Goal: Task Accomplishment & Management: Use online tool/utility

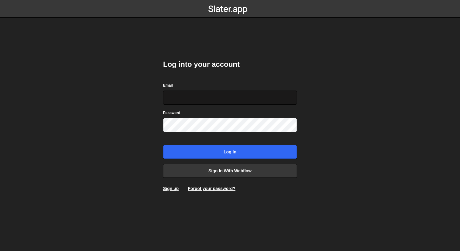
click at [293, 97] on input "Email" at bounding box center [230, 97] width 134 height 14
click at [230, 0] on com-1password-button at bounding box center [230, 0] width 0 height 0
type input "nathan@goodcraft.us"
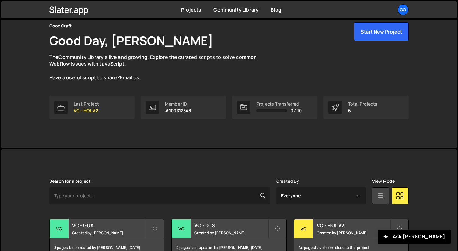
scroll to position [108, 0]
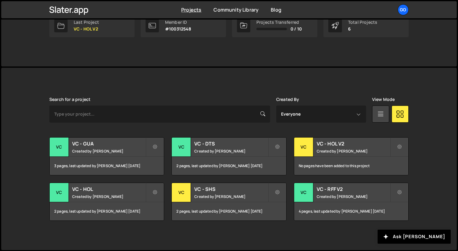
click at [250, 94] on div "Slater is designed for desktop use. Please use a larger screen to access the fu…" at bounding box center [229, 159] width 378 height 182
click at [323, 143] on h2 "VC - HOL V2" at bounding box center [353, 143] width 73 height 7
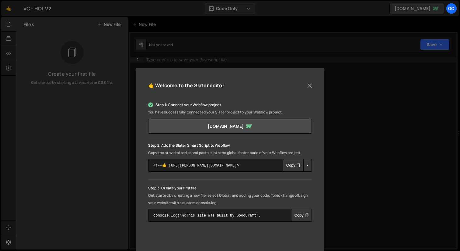
click at [317, 165] on div "🤙 Welcome to the [PERSON_NAME] editor Step 1: Connect your Webflow project You …" at bounding box center [230, 203] width 189 height 270
click at [312, 86] on button "Close" at bounding box center [309, 85] width 9 height 9
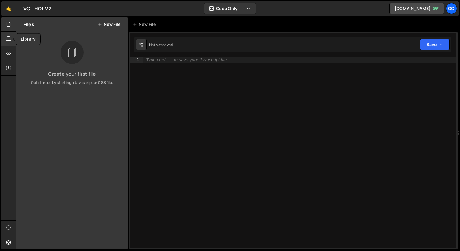
click at [8, 40] on icon at bounding box center [8, 38] width 5 height 7
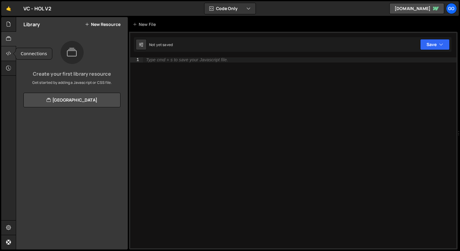
click at [7, 52] on icon at bounding box center [8, 53] width 5 height 7
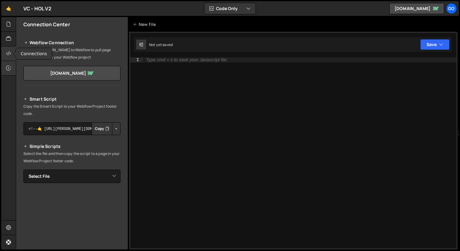
click at [6, 66] on icon at bounding box center [8, 68] width 5 height 7
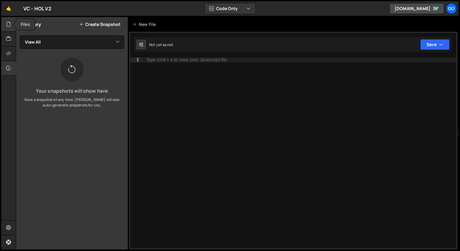
click at [12, 24] on div at bounding box center [8, 24] width 15 height 15
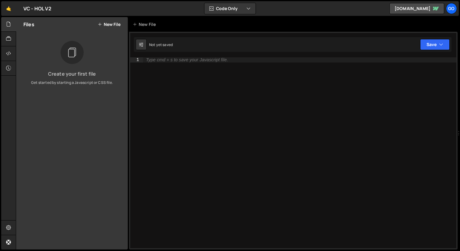
click at [115, 24] on button "New File" at bounding box center [109, 24] width 23 height 5
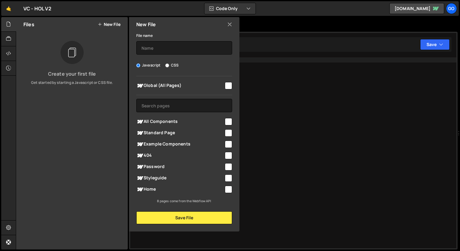
click at [167, 65] on input "CSS" at bounding box center [167, 65] width 4 height 4
radio input "true"
click at [155, 50] on input "text" at bounding box center [184, 47] width 96 height 13
type input "global.css"
click at [230, 87] on input "checkbox" at bounding box center [228, 85] width 7 height 7
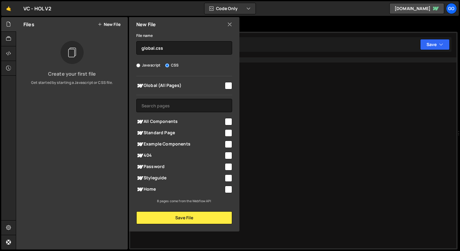
checkbox input "true"
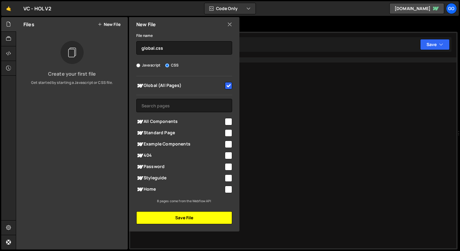
click at [203, 215] on button "Save File" at bounding box center [184, 217] width 96 height 13
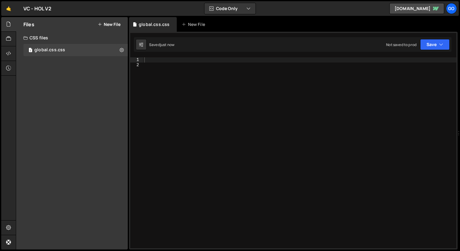
click at [207, 136] on div at bounding box center [300, 157] width 314 height 201
click at [119, 49] on button at bounding box center [121, 49] width 11 height 11
type input "global.css"
radio input "false"
radio input "true"
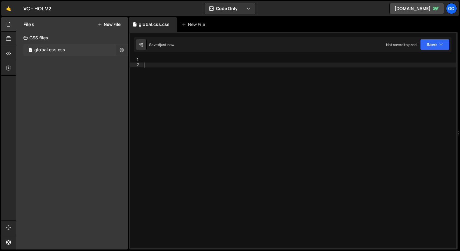
checkbox input "true"
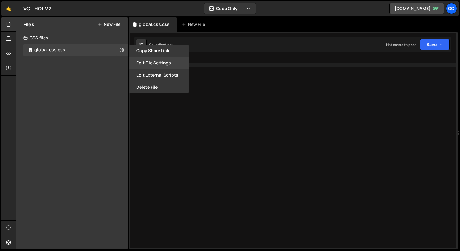
click at [163, 65] on button "Edit File Settings" at bounding box center [159, 63] width 60 height 12
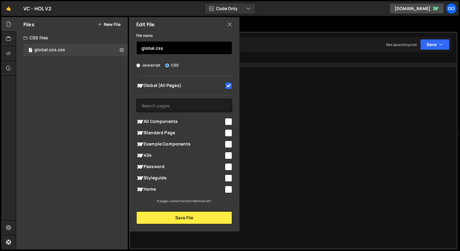
click at [179, 48] on input "global.css" at bounding box center [184, 47] width 96 height 13
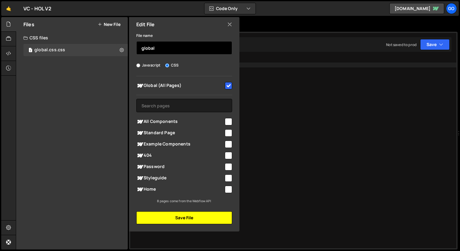
type input "global"
click at [192, 221] on button "Save File" at bounding box center [184, 217] width 96 height 13
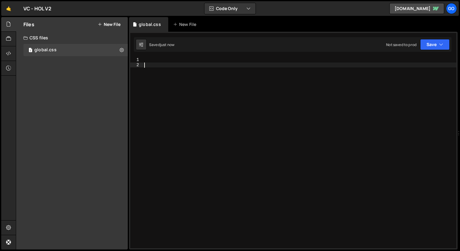
click at [184, 73] on div at bounding box center [300, 157] width 314 height 201
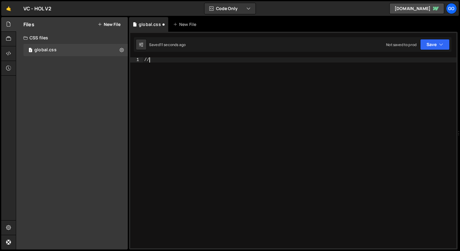
type textarea "/"
type textarea "/* Nav background texture */"
click at [211, 82] on div "/* Nav background texture */" at bounding box center [300, 157] width 314 height 201
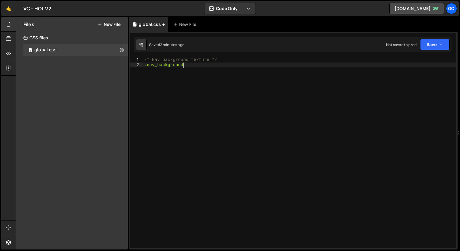
scroll to position [0, 2]
click at [172, 63] on div "/* Nav background texture */ .nav_background_" at bounding box center [300, 157] width 314 height 201
paste textarea "texture"
type textarea ".nav_background_texture {"
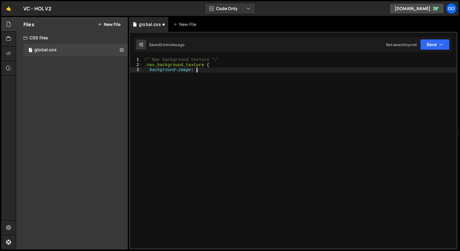
scroll to position [0, 4]
paste textarea "[URL][DOMAIN_NAME]""
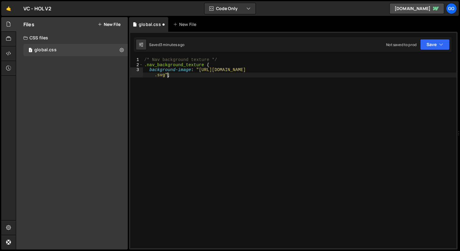
type textarea "background-image: "[URL][DOMAIN_NAME]";";"
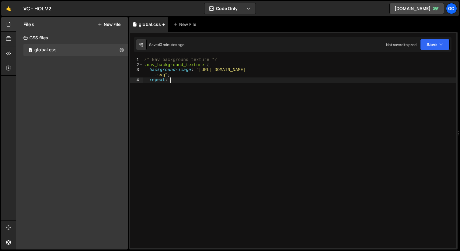
scroll to position [0, 2]
type textarea "r"
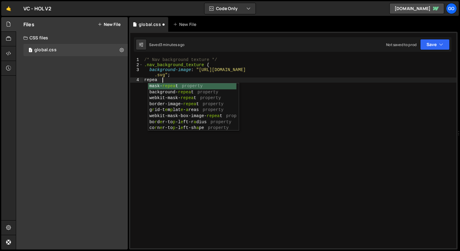
scroll to position [0, 1]
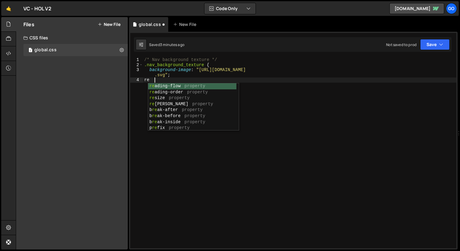
type textarea "r"
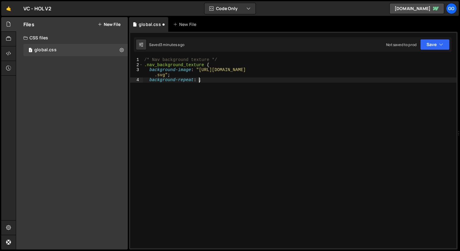
scroll to position [0, 4]
type textarea "background-repeat: repeat-x;;"
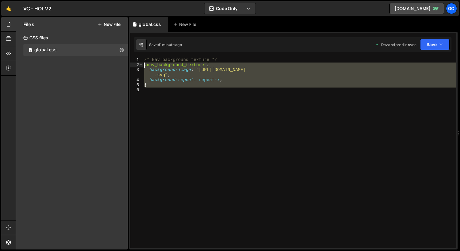
drag, startPoint x: 186, startPoint y: 107, endPoint x: 121, endPoint y: 66, distance: 76.8
click at [121, 66] on div "Files New File Create your first file Get started by starting a Javascript or C…" at bounding box center [238, 133] width 445 height 232
paste textarea "width: 100%"
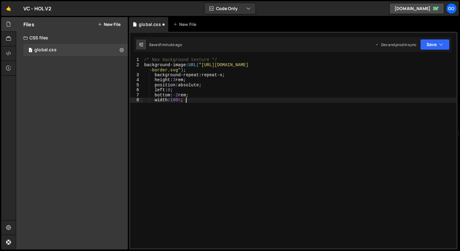
type textarea "}"
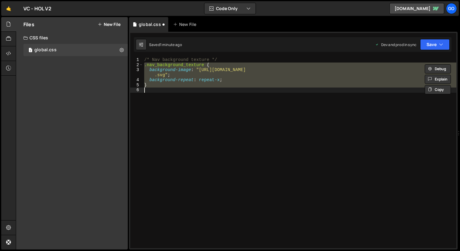
click at [201, 95] on div "/* Nav background texture */ .nav_background_texture { background-image : " [UR…" at bounding box center [300, 152] width 314 height 191
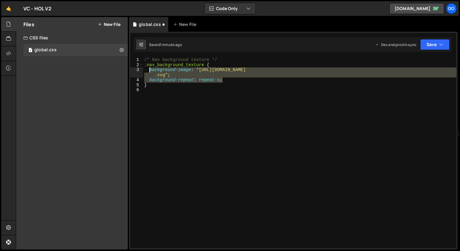
drag, startPoint x: 227, startPoint y: 79, endPoint x: 149, endPoint y: 70, distance: 78.1
click at [149, 70] on div "/* Nav background texture */ .nav_background_texture { background-image : " [UR…" at bounding box center [300, 157] width 314 height 201
paste textarea "width: 100%"
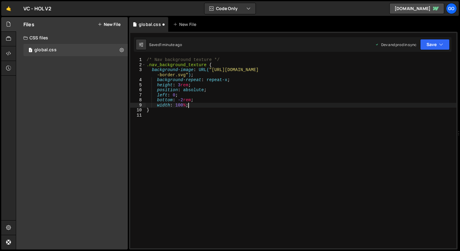
type textarea "width: 100%;"
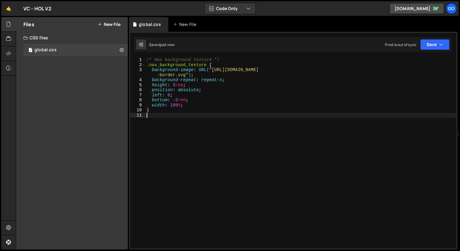
click at [227, 128] on div "/* Nav background texture */ .nav_background_texture { background-image : URL( …" at bounding box center [301, 157] width 311 height 201
